Goal: Information Seeking & Learning: Learn about a topic

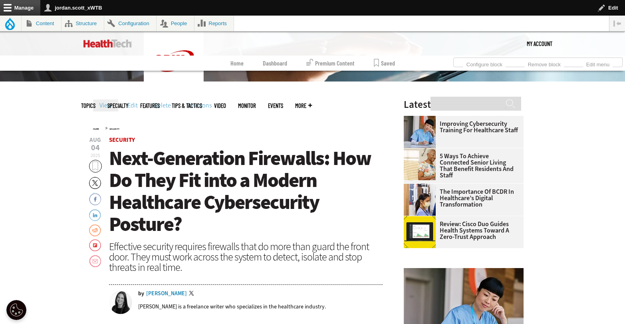
scroll to position [241, 0]
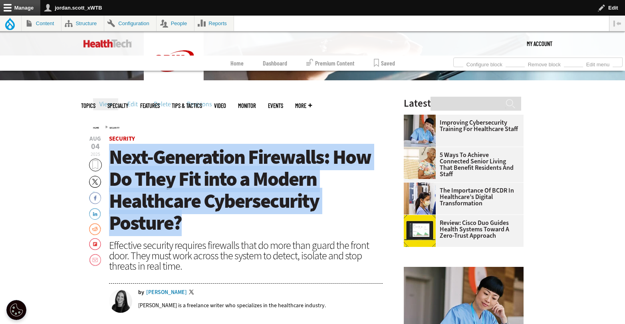
drag, startPoint x: 191, startPoint y: 220, endPoint x: 110, endPoint y: 164, distance: 98.5
click at [110, 164] on h1 "Next-Generation Firewalls: How Do They Fit into a Modern Healthcare Cybersecuri…" at bounding box center [246, 190] width 274 height 88
copy span "Next-Generation Firewalls: How Do They Fit into a Modern Healthcare Cybersecuri…"
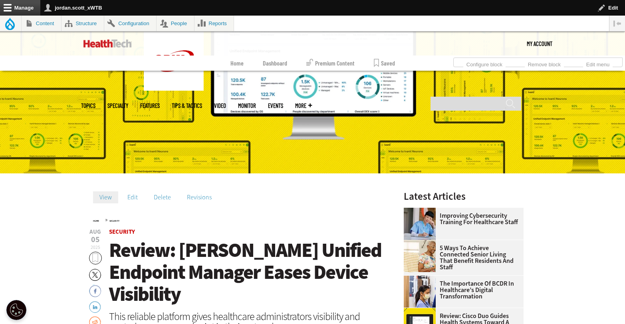
scroll to position [165, 0]
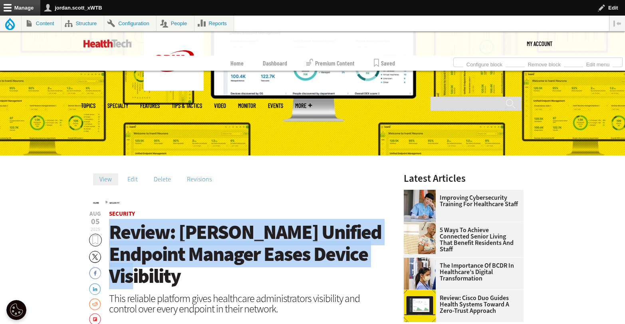
drag, startPoint x: 288, startPoint y: 260, endPoint x: 115, endPoint y: 241, distance: 174.8
click at [115, 241] on h1 "Review: Ivanti Unified Endpoint Manager Eases Device Visibility" at bounding box center [246, 254] width 274 height 66
copy span "Review: Ivanti Unified Endpoint Manager Eases Device Visibility"
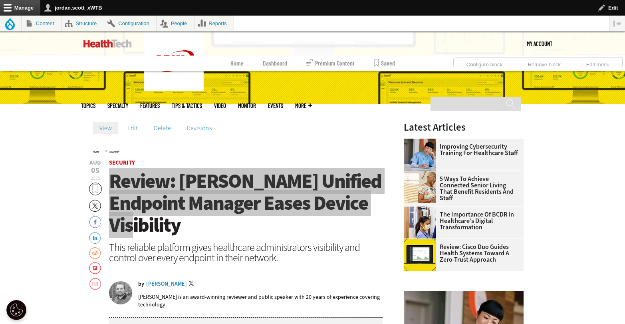
scroll to position [230, 0]
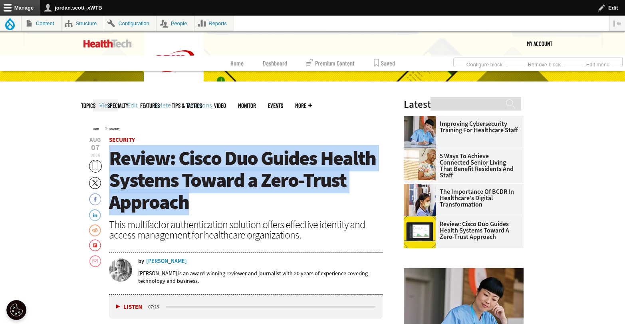
drag, startPoint x: 189, startPoint y: 203, endPoint x: 112, endPoint y: 169, distance: 84.6
click at [112, 169] on h1 "Review: Cisco Duo Guides Health Systems Toward a Zero-Trust Approach" at bounding box center [246, 180] width 274 height 66
copy span "Review: Cisco Duo Guides Health Systems Toward a Zero-Trust Approach"
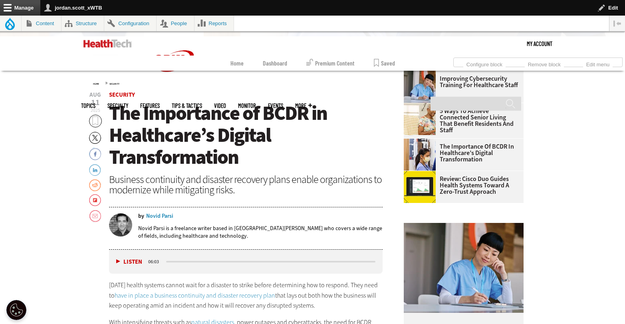
scroll to position [284, 0]
click at [249, 154] on h1 "The Importance of BCDR in Healthcare’s Digital Transformation" at bounding box center [246, 135] width 274 height 66
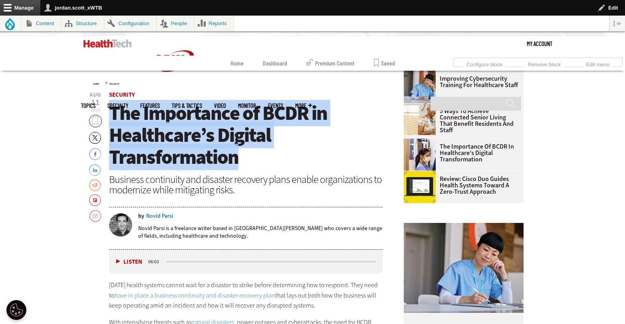
drag, startPoint x: 222, startPoint y: 150, endPoint x: 112, endPoint y: 114, distance: 115.6
click at [112, 114] on h1 "The Importance of BCDR in Healthcare’s Digital Transformation" at bounding box center [246, 135] width 274 height 66
copy span "The Importance of BCDR in Healthcare’s Digital Transformation"
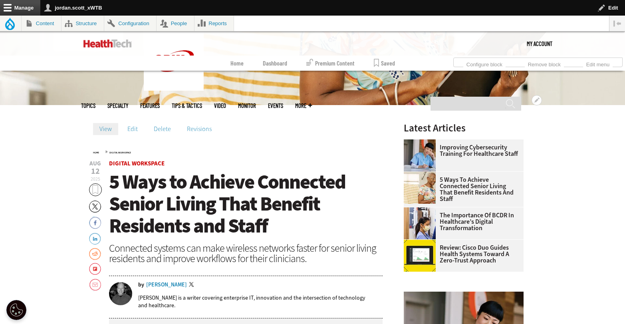
scroll to position [223, 0]
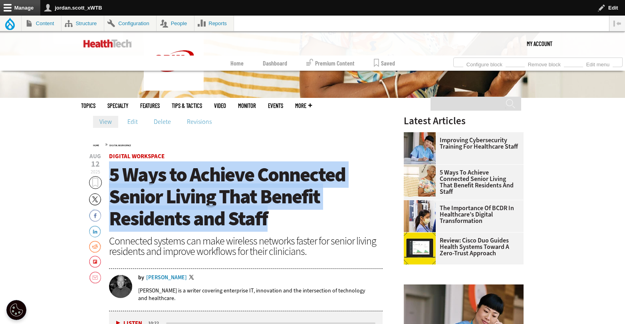
drag, startPoint x: 265, startPoint y: 215, endPoint x: 112, endPoint y: 180, distance: 157.3
click at [112, 180] on h1 "5 Ways to Achieve Connected Senior Living That Benefit Residents and Staff" at bounding box center [246, 197] width 274 height 66
copy span "5 Ways to Achieve Connected Senior Living That Benefit Residents and Staff"
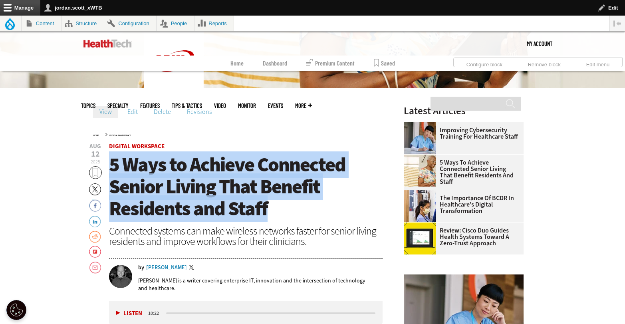
scroll to position [238, 0]
